Goal: Information Seeking & Learning: Learn about a topic

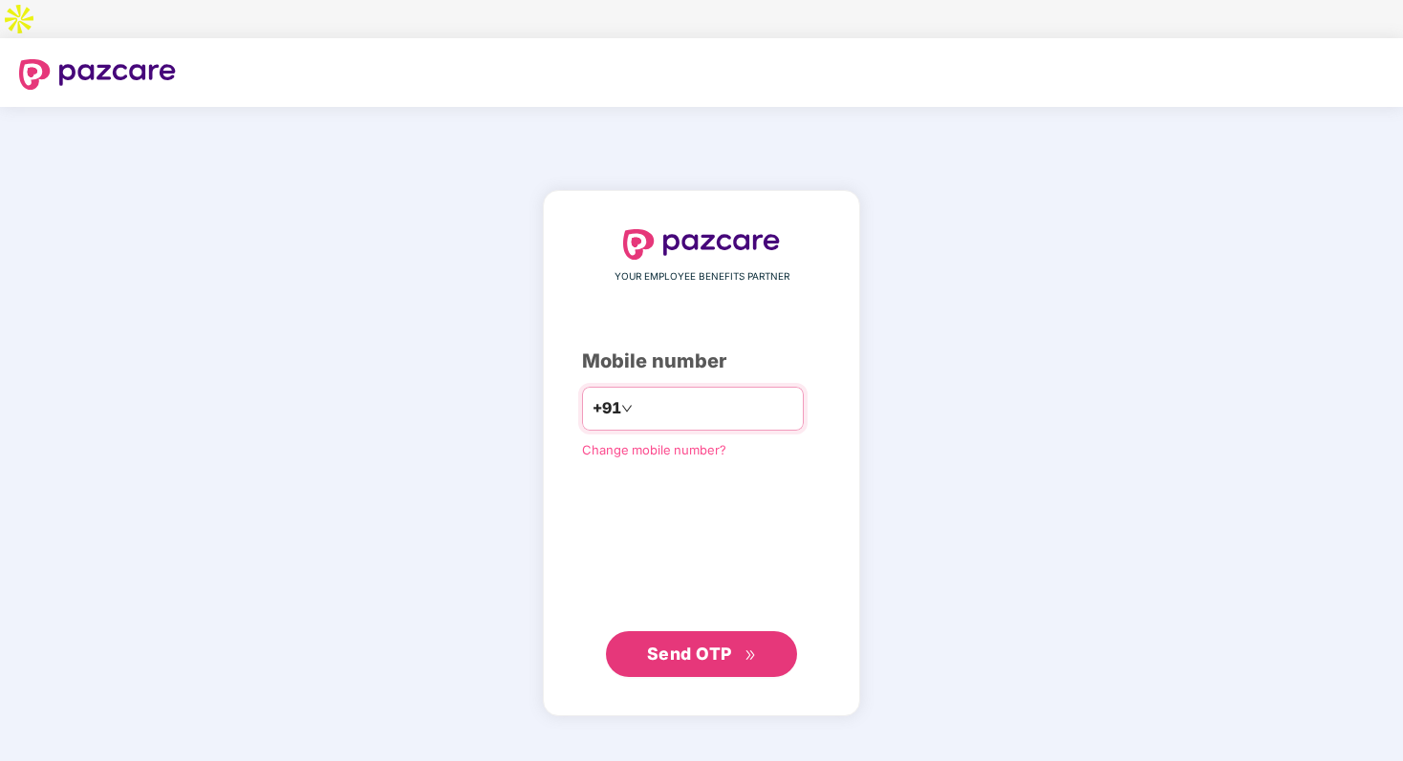
type input "**********"
click at [728, 644] on span "Send OTP" at bounding box center [689, 654] width 85 height 20
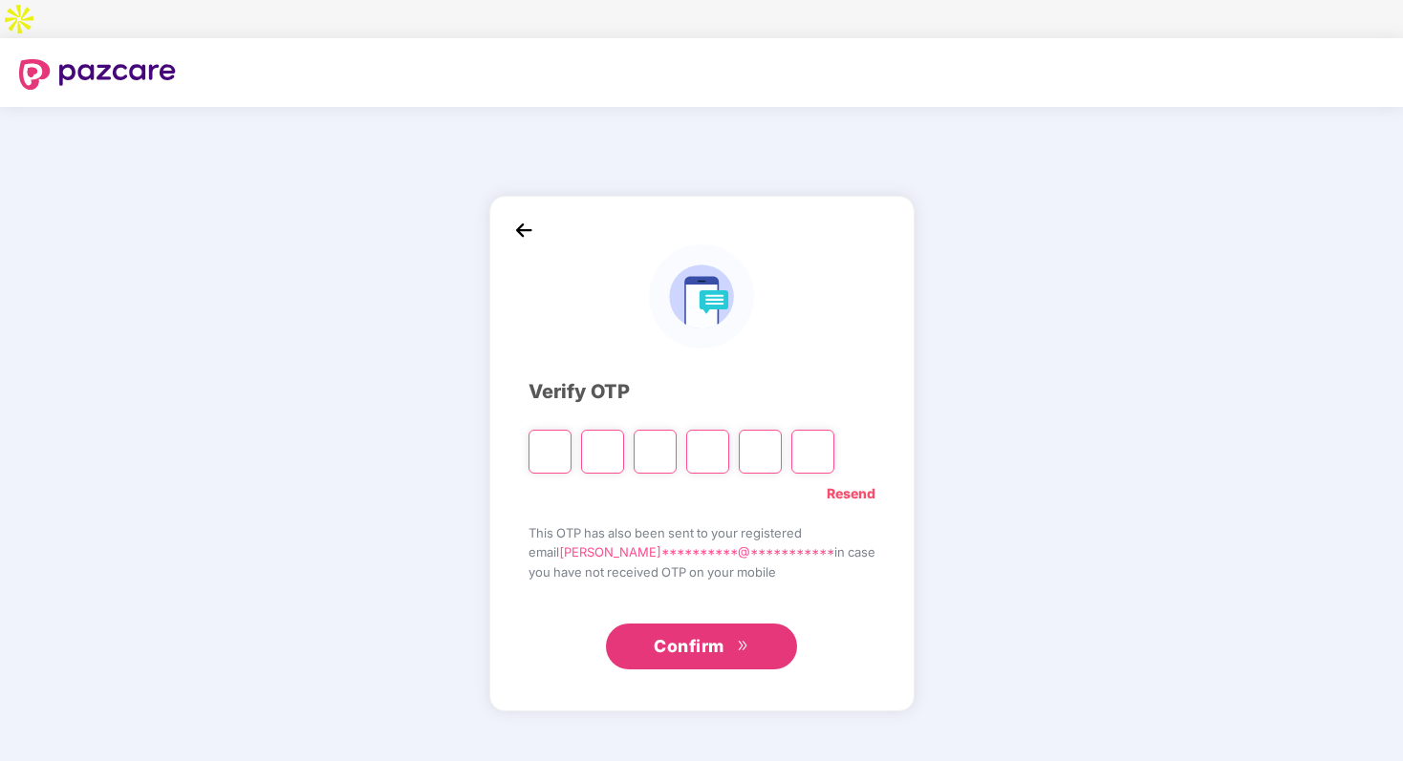
type input "*"
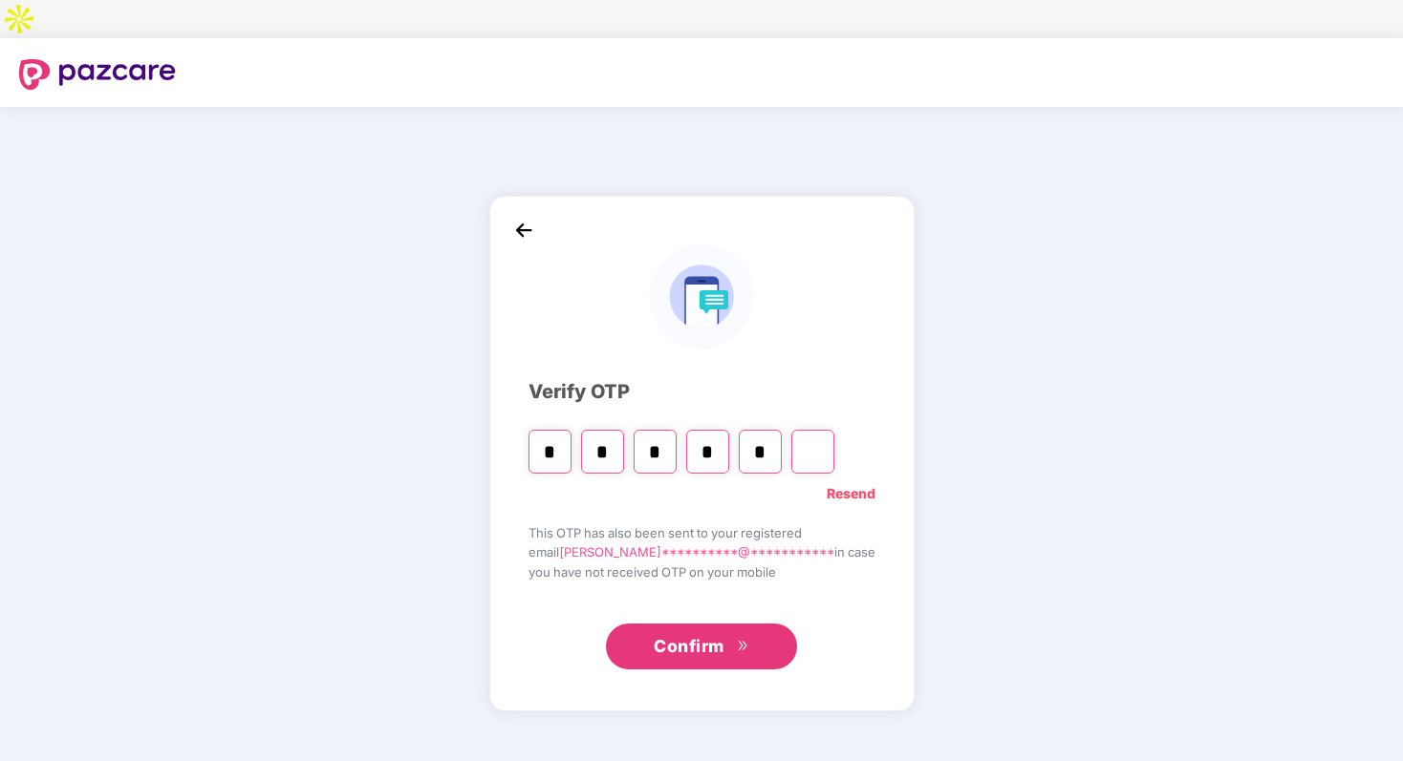
type input "*"
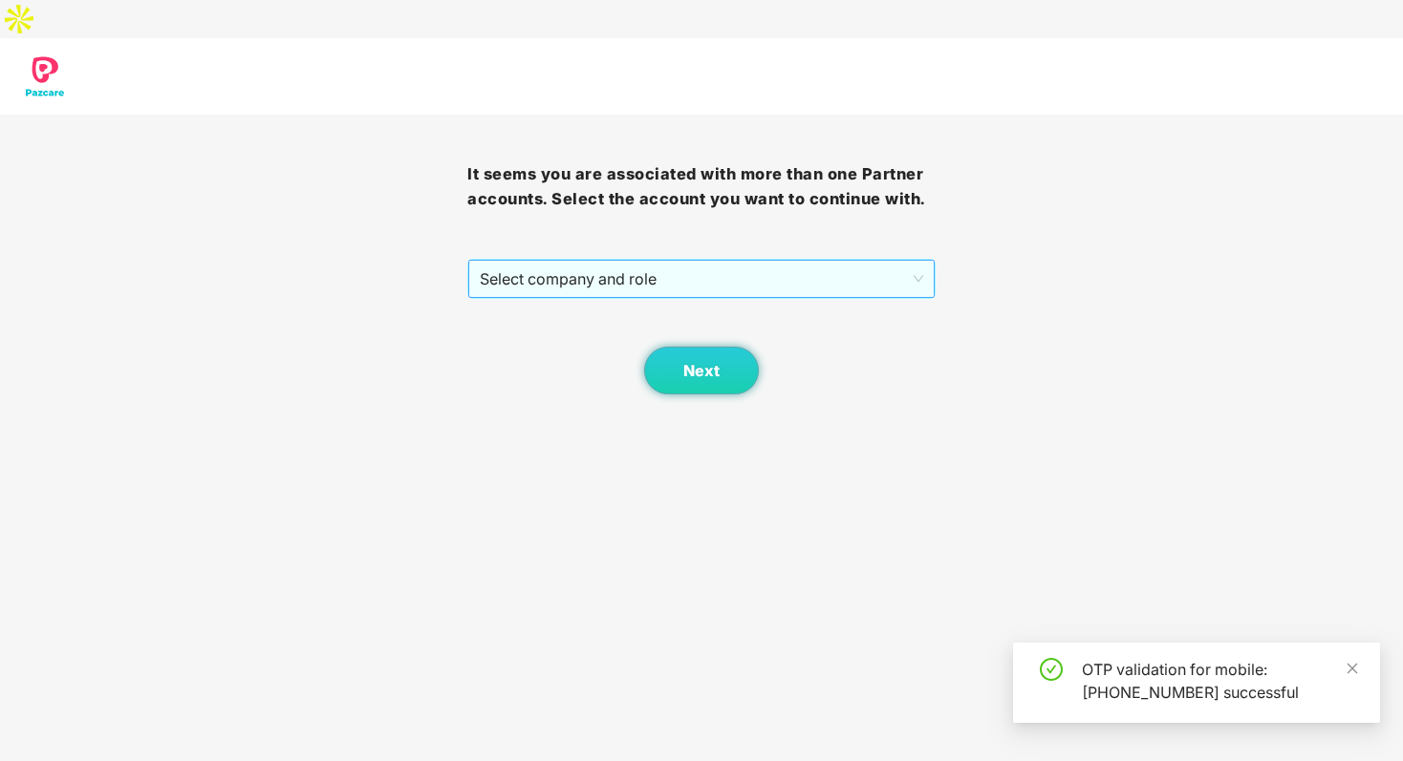
click at [668, 261] on span "Select company and role" at bounding box center [701, 279] width 442 height 36
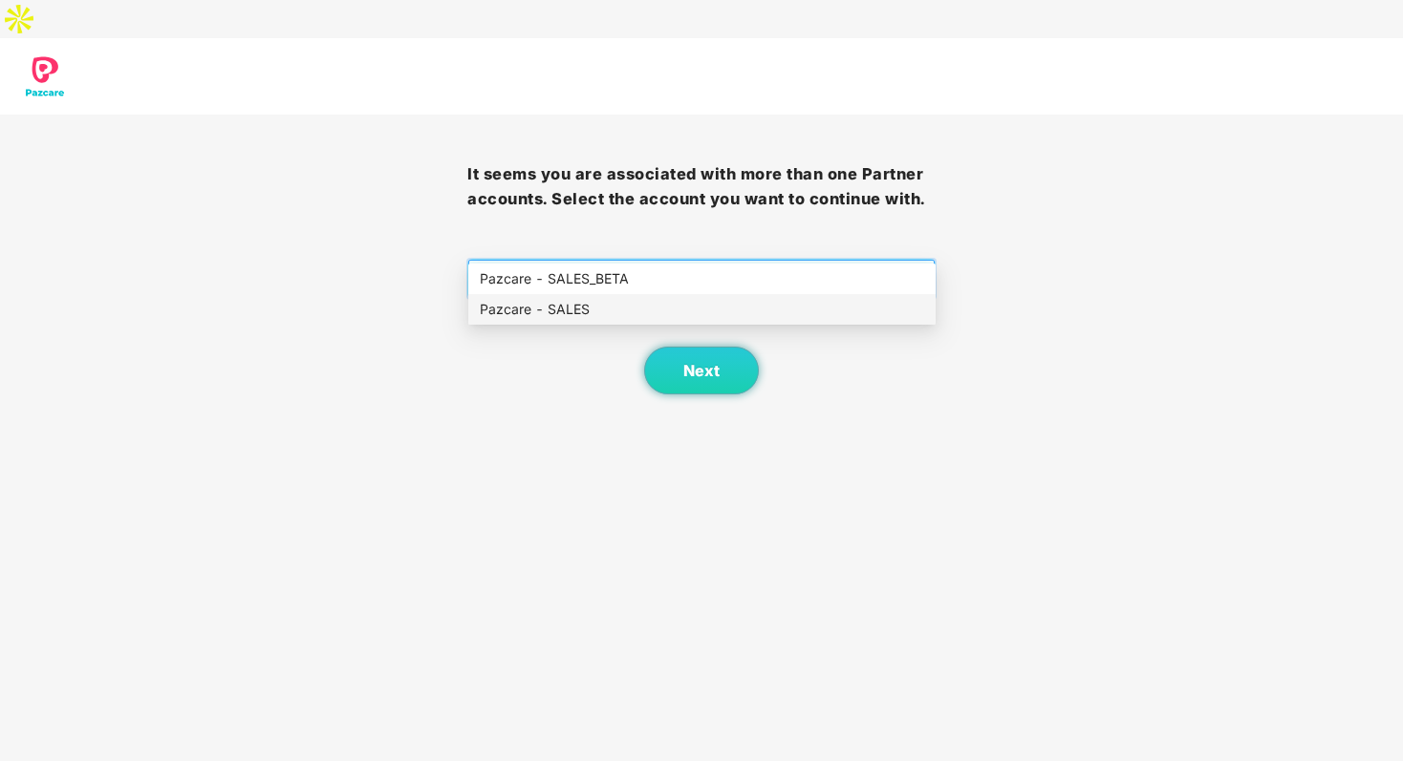
click at [668, 308] on div "Pazcare - SALES" at bounding box center [702, 309] width 444 height 21
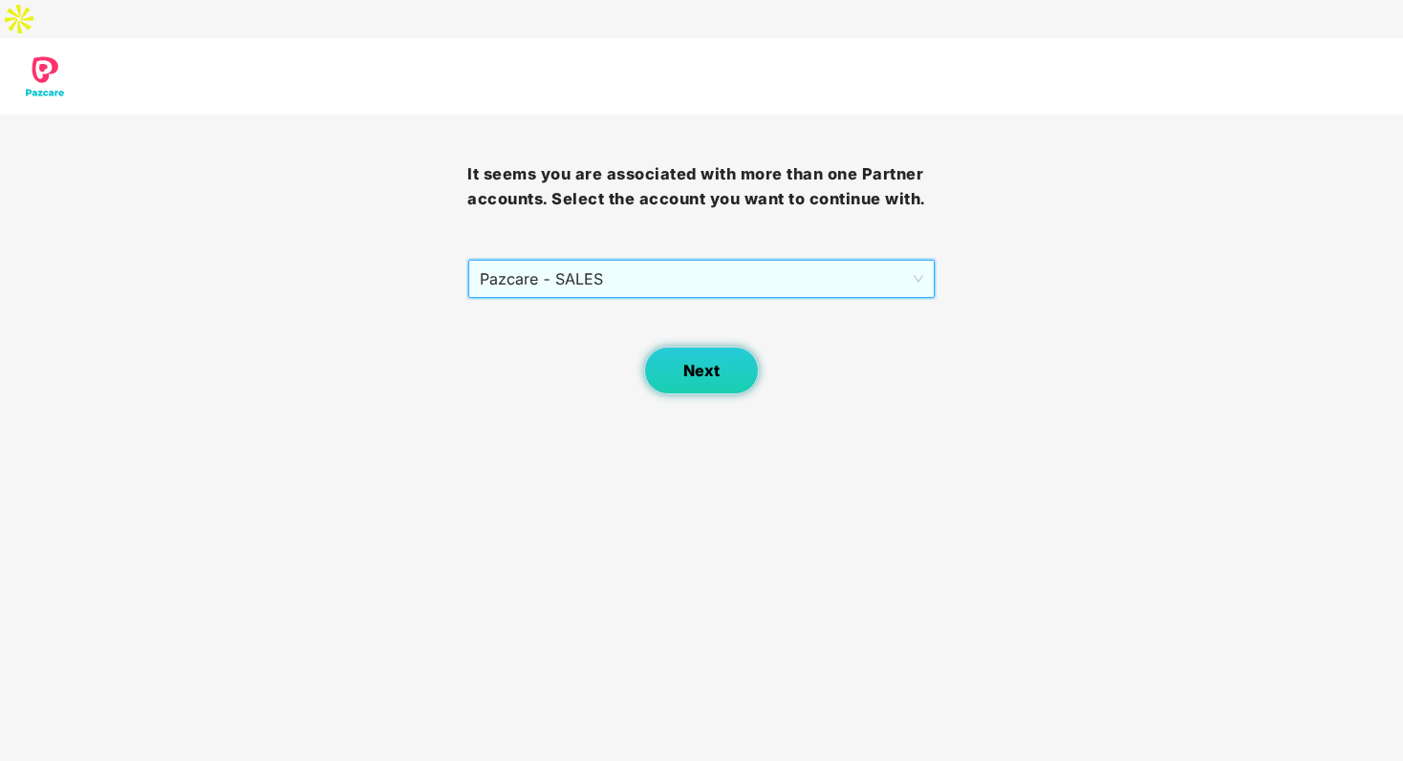
click at [697, 362] on span "Next" at bounding box center [701, 371] width 36 height 18
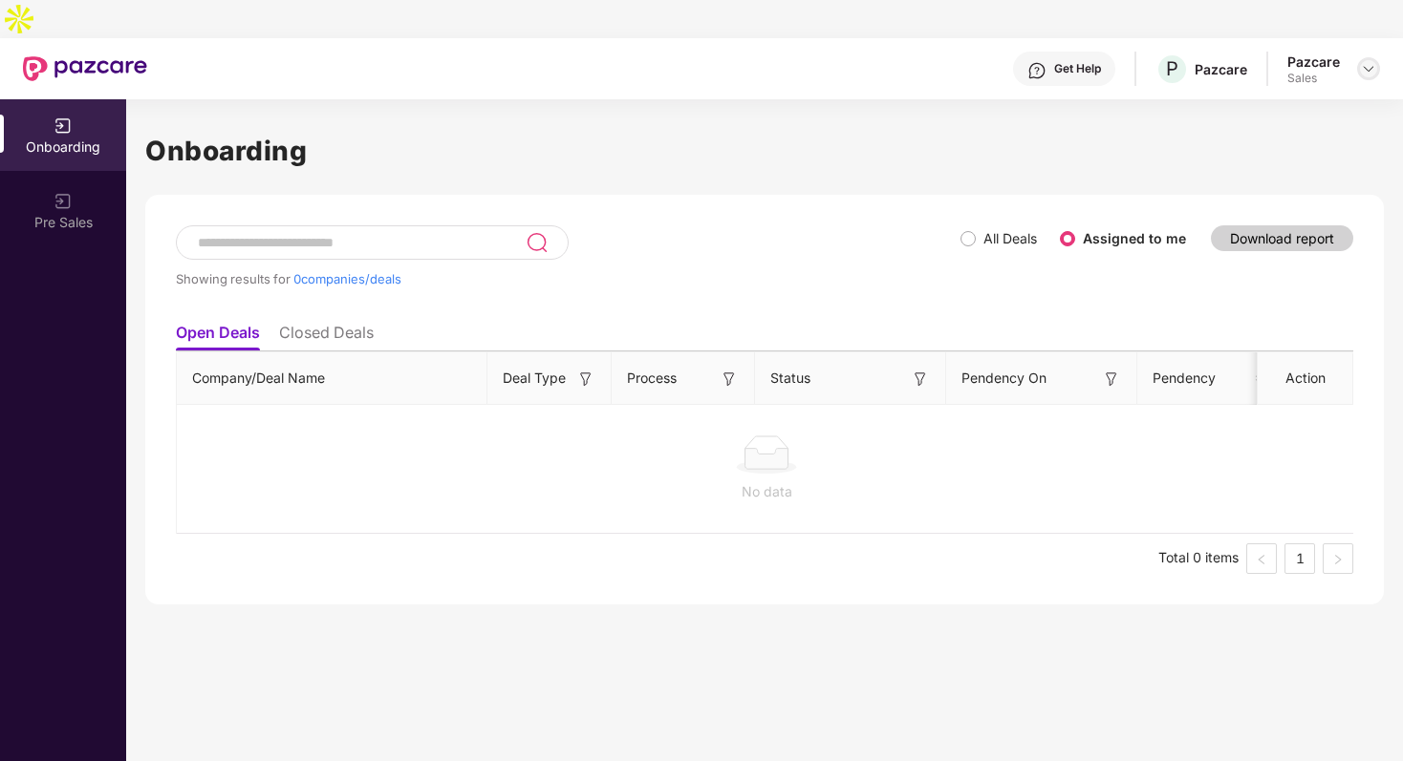
click at [1370, 61] on img at bounding box center [1367, 68] width 15 height 15
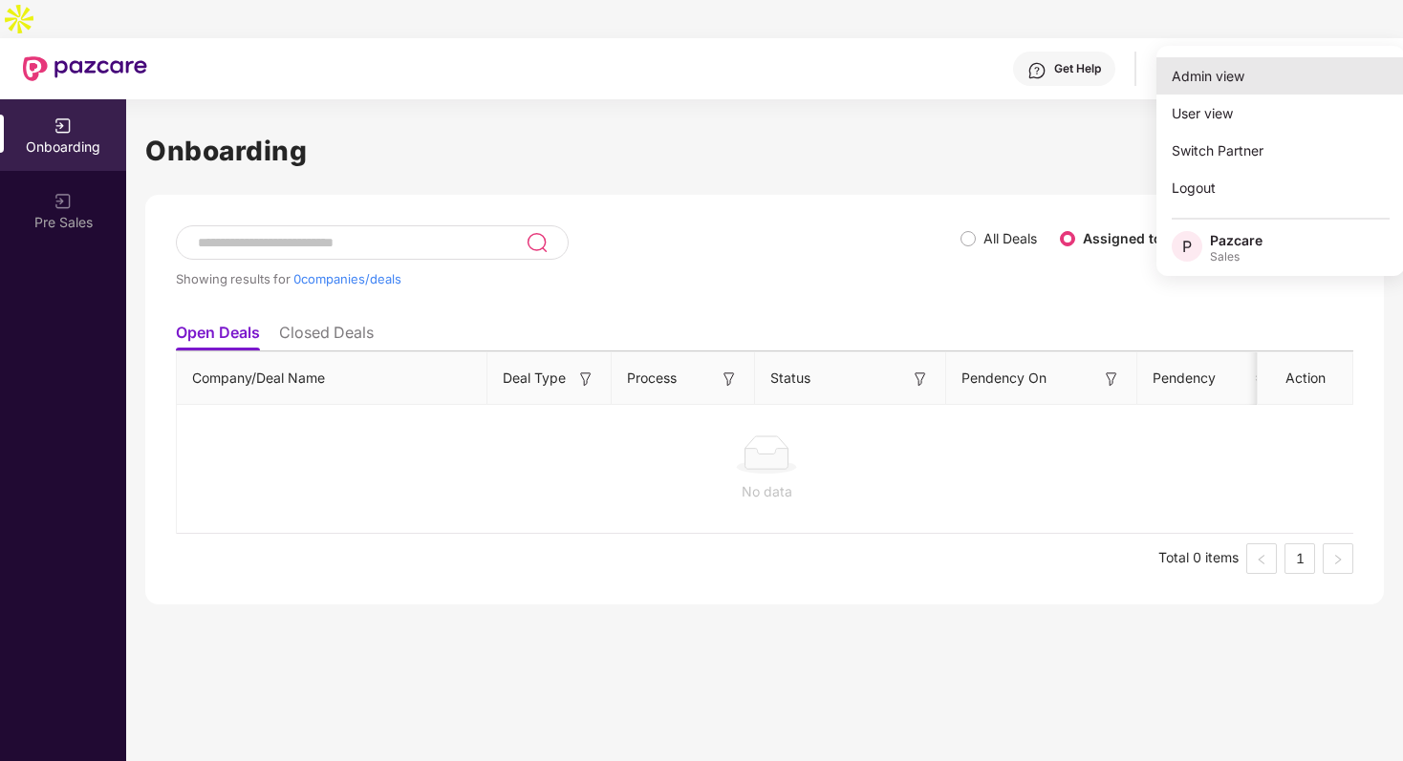
click at [1300, 65] on div "Admin view" at bounding box center [1280, 75] width 248 height 37
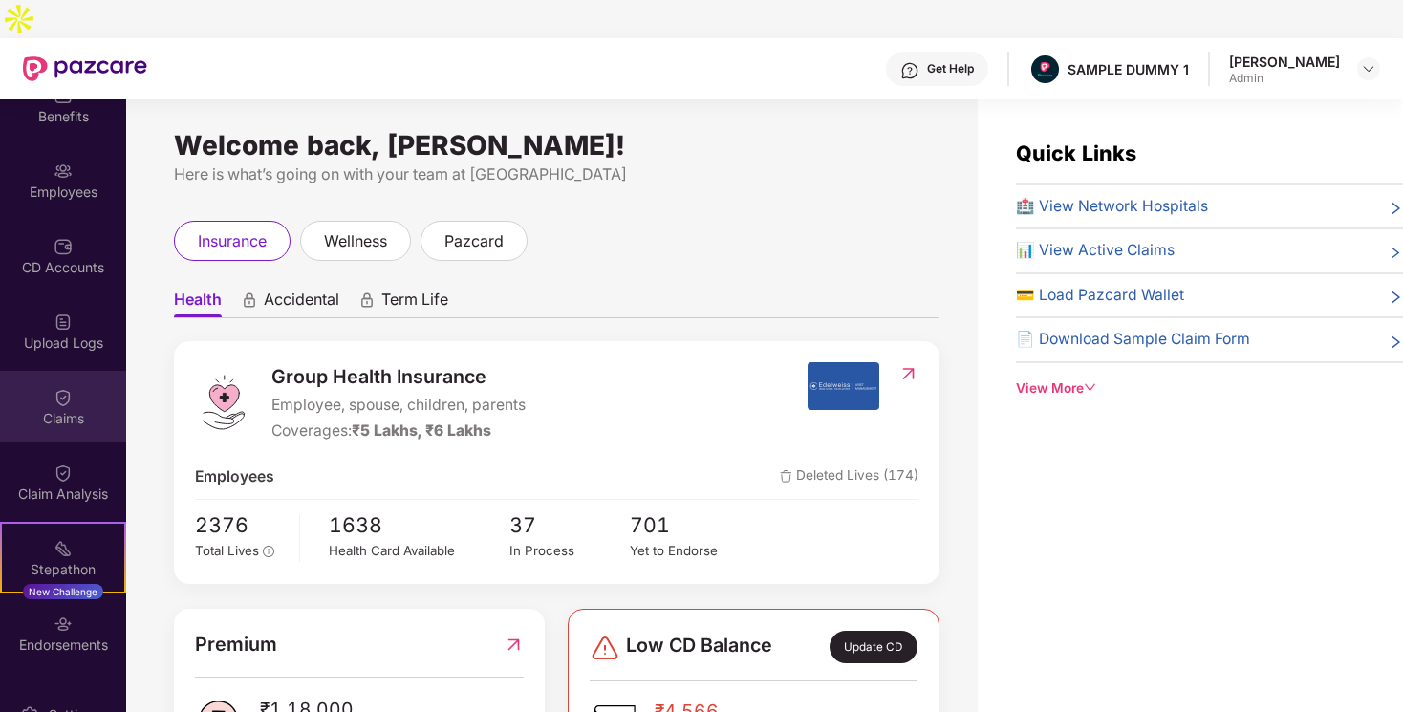
scroll to position [117, 0]
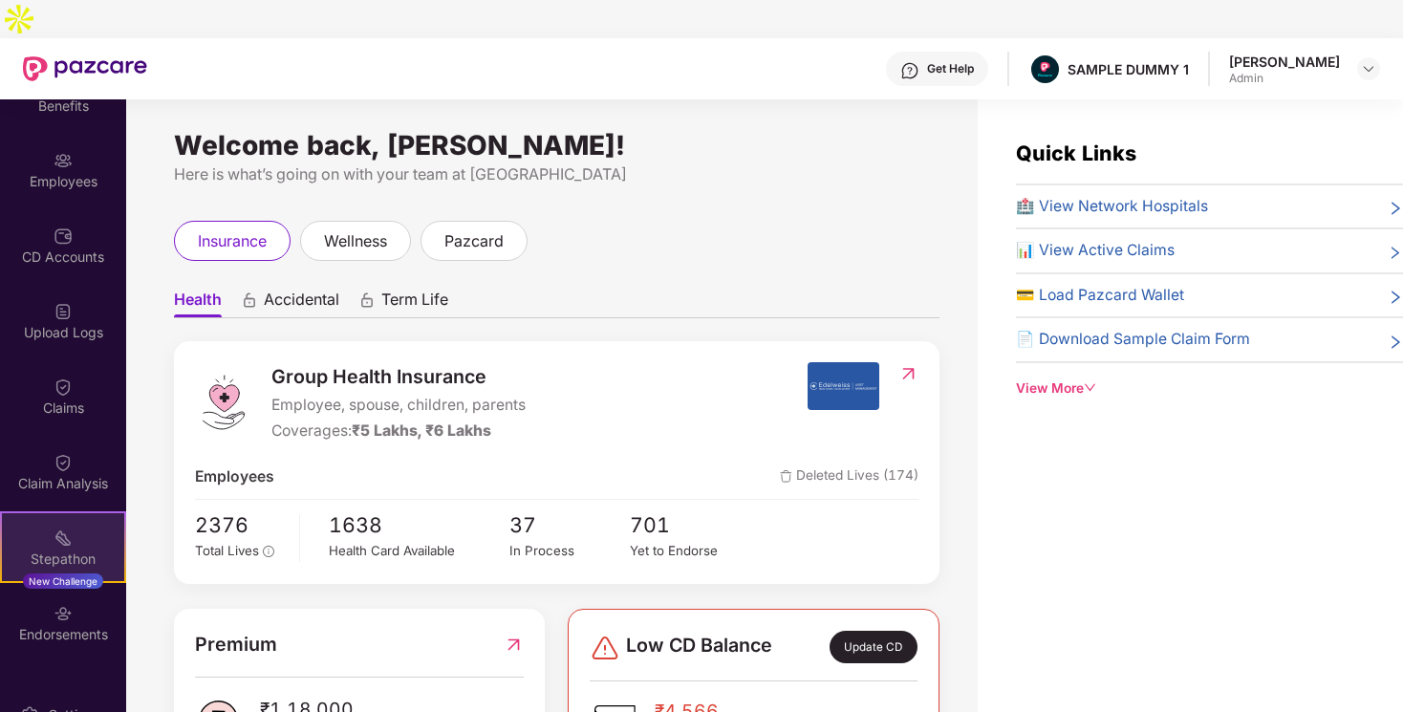
click at [75, 511] on div "Stepathon New Challenge" at bounding box center [63, 547] width 126 height 72
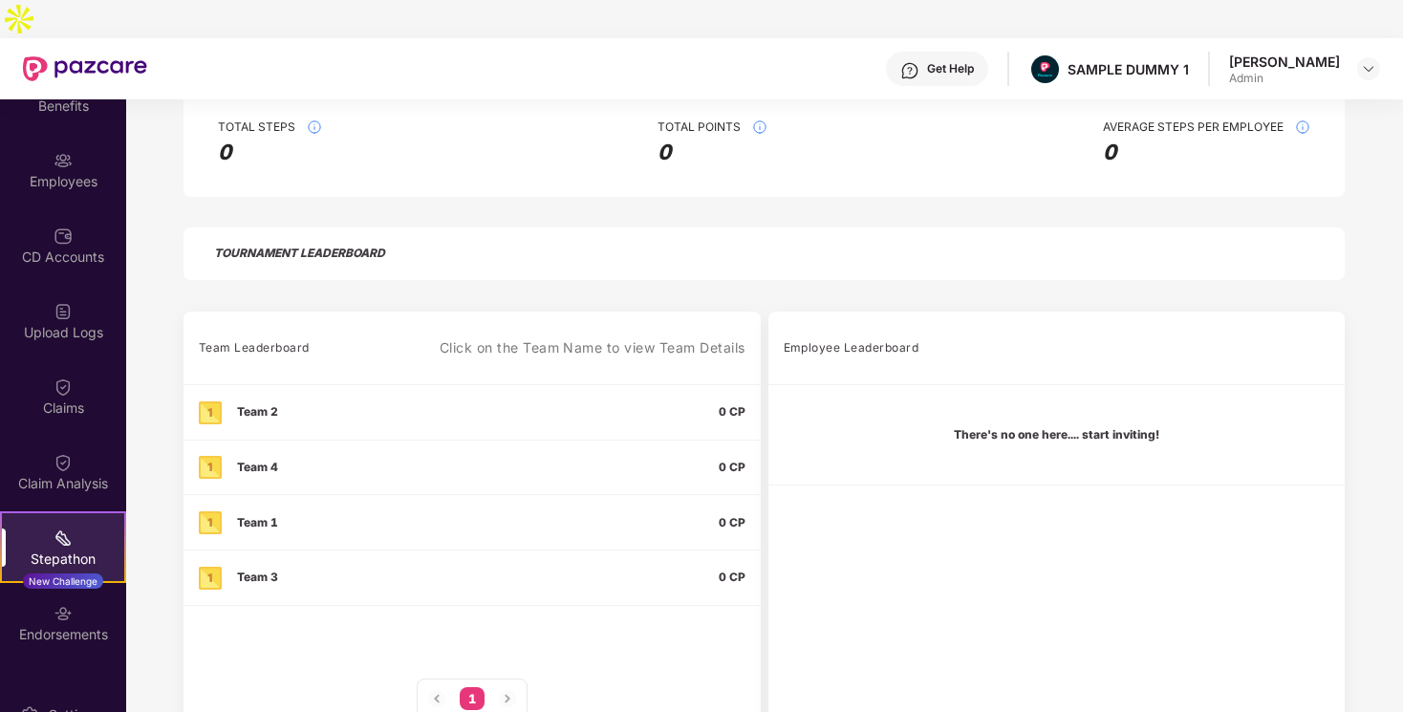
scroll to position [392, 0]
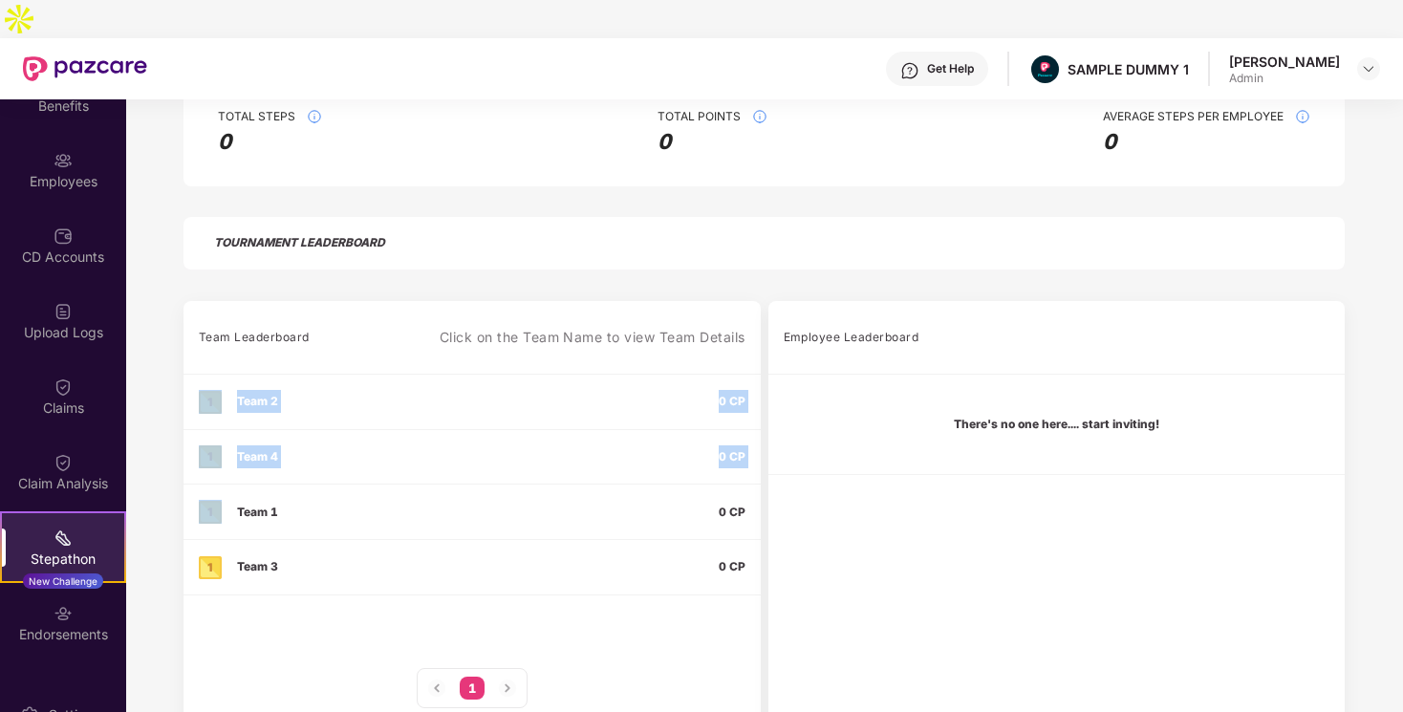
drag, startPoint x: 188, startPoint y: 353, endPoint x: 435, endPoint y: 453, distance: 265.8
click at [434, 452] on tbody "Team 2 0 CP Team 4 0 CP Team 1 0 CP Team 3 0 CP" at bounding box center [471, 484] width 577 height 221
click at [159, 332] on div "Team Leaderboard Click on the Team Name to view Team Details Team 2 0 CP Team 4…" at bounding box center [763, 525] width 1275 height 449
drag, startPoint x: 696, startPoint y: 364, endPoint x: 742, endPoint y: 364, distance: 45.9
click at [742, 390] on div "0 CP" at bounding box center [661, 401] width 167 height 23
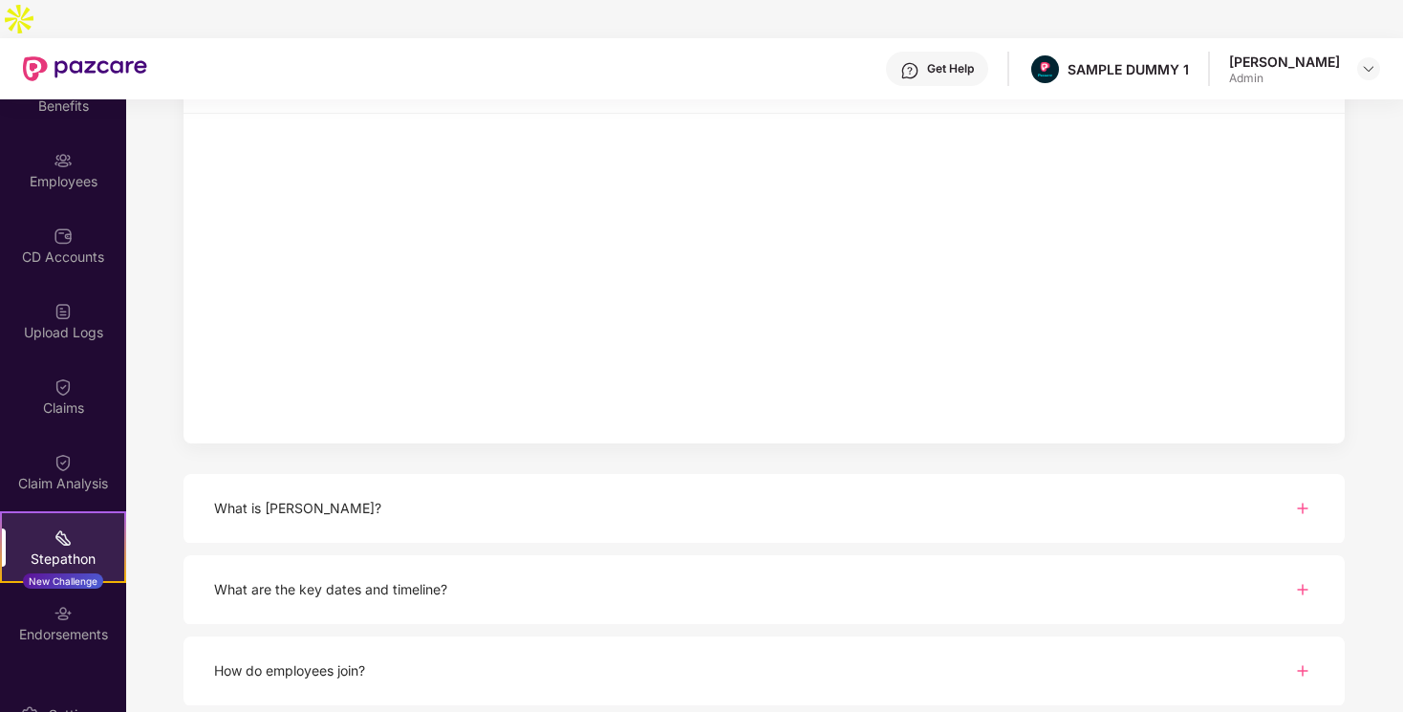
click at [65, 528] on img at bounding box center [63, 537] width 19 height 19
click at [79, 511] on div "Stepathon New Challenge" at bounding box center [63, 547] width 126 height 72
click at [60, 474] on div "Claim Analysis" at bounding box center [63, 483] width 126 height 19
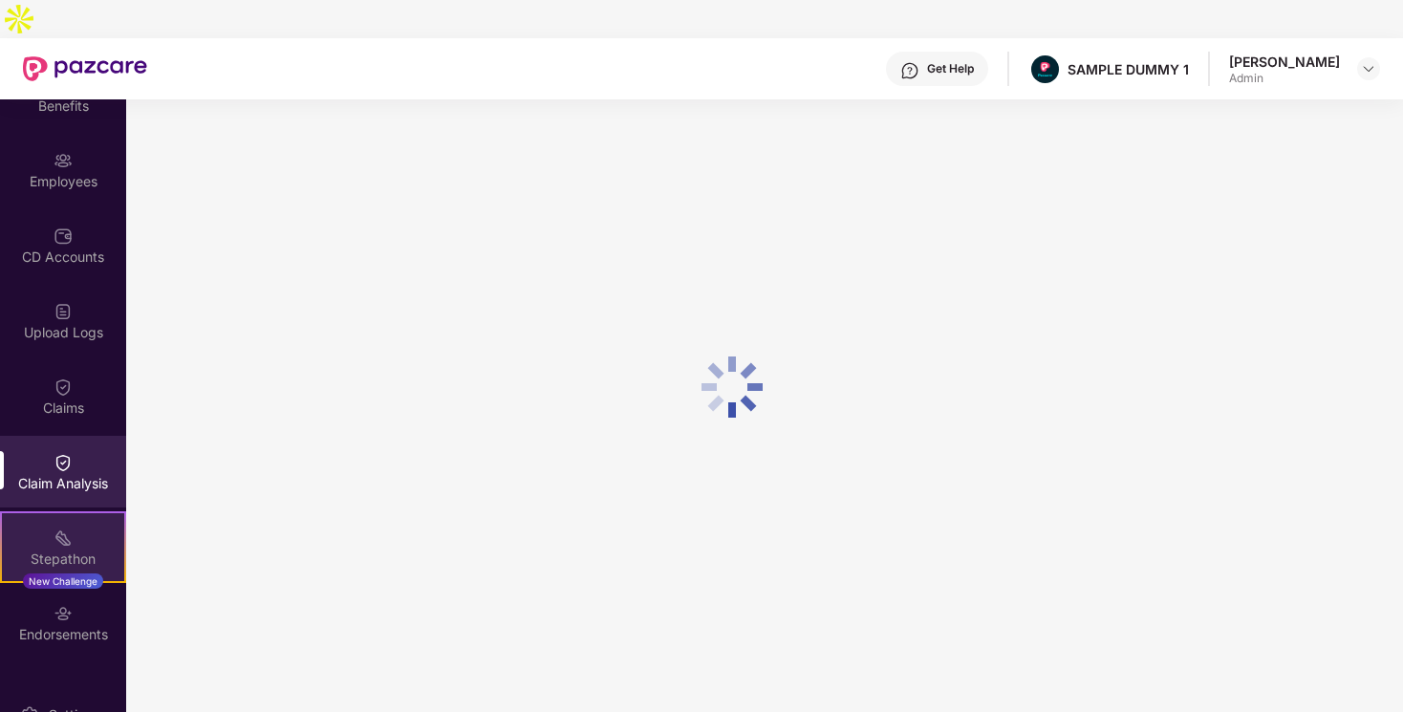
click at [65, 531] on div "Stepathon New Challenge" at bounding box center [63, 547] width 126 height 72
